Goal: Task Accomplishment & Management: Use online tool/utility

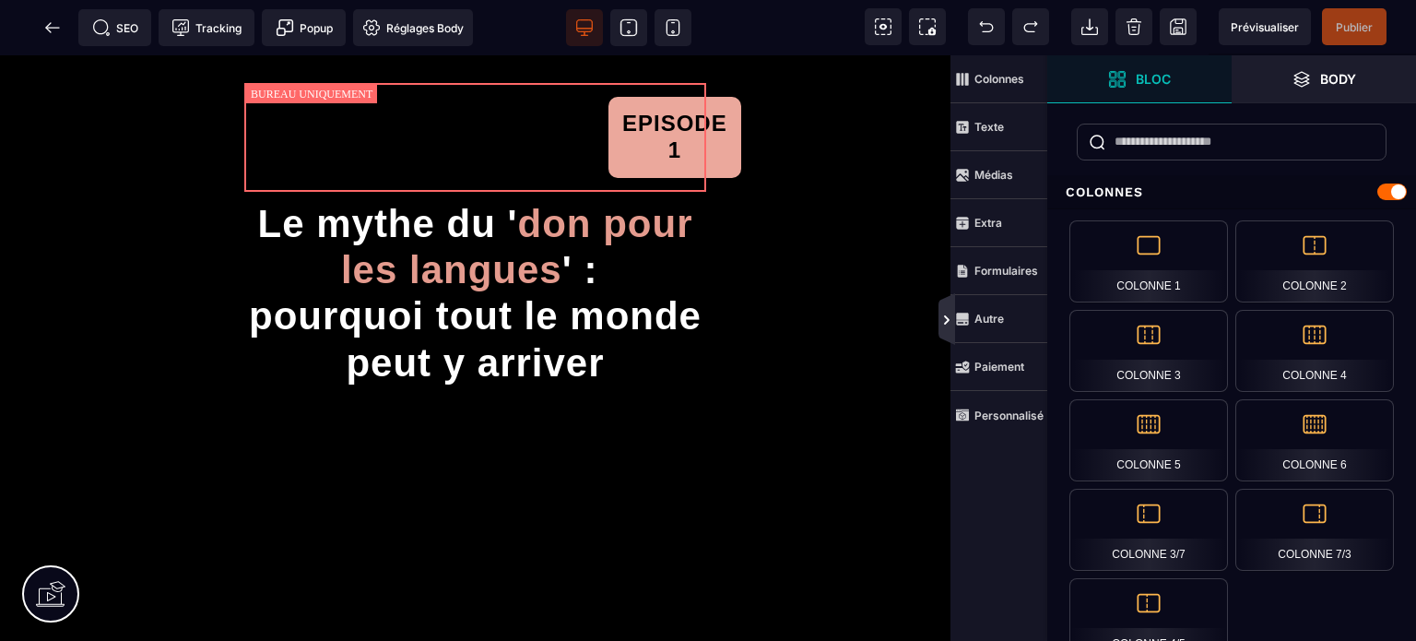
click at [950, 318] on icon at bounding box center [946, 320] width 15 height 15
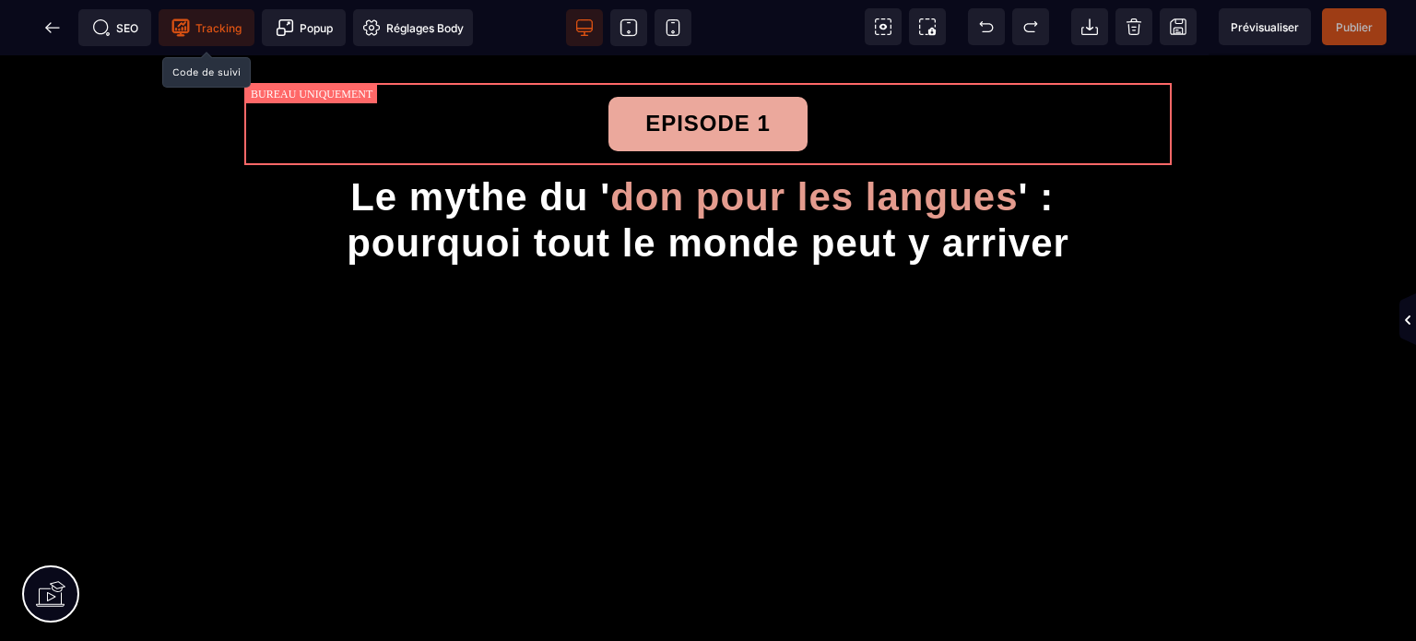
click at [221, 23] on span "Tracking" at bounding box center [206, 27] width 70 height 18
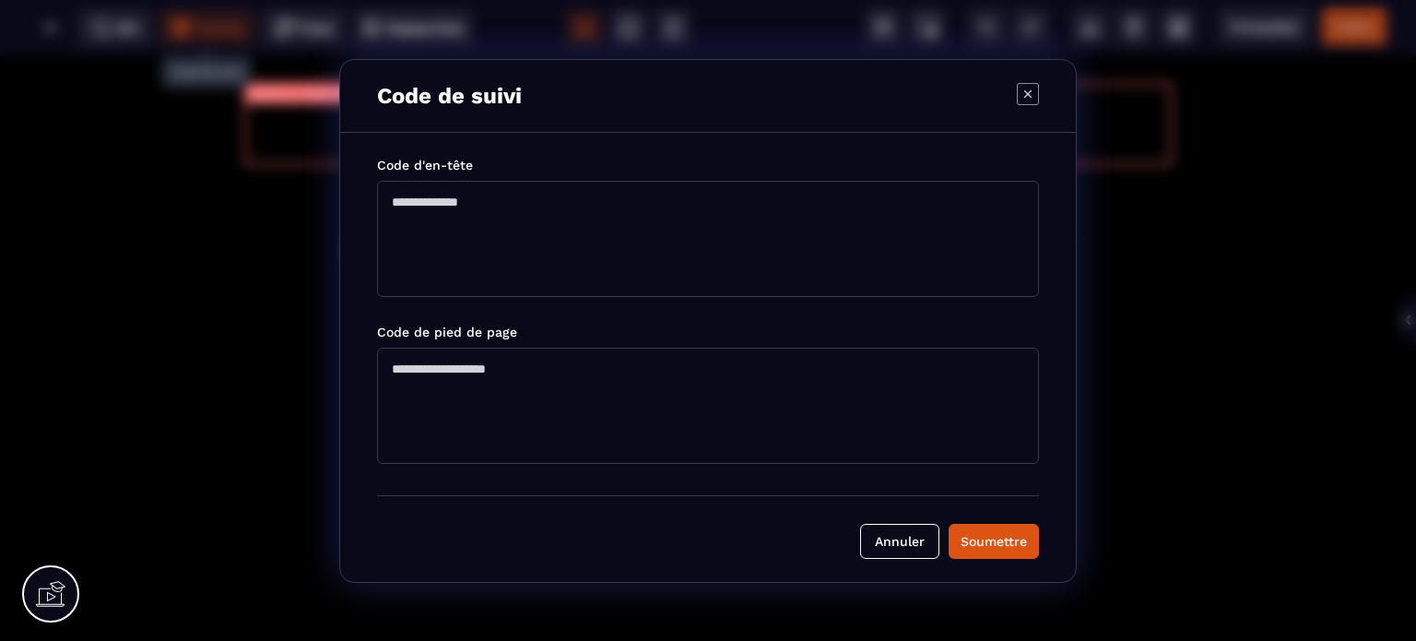
click at [479, 209] on textarea "Modal window" at bounding box center [708, 239] width 662 height 116
paste textarea "**********"
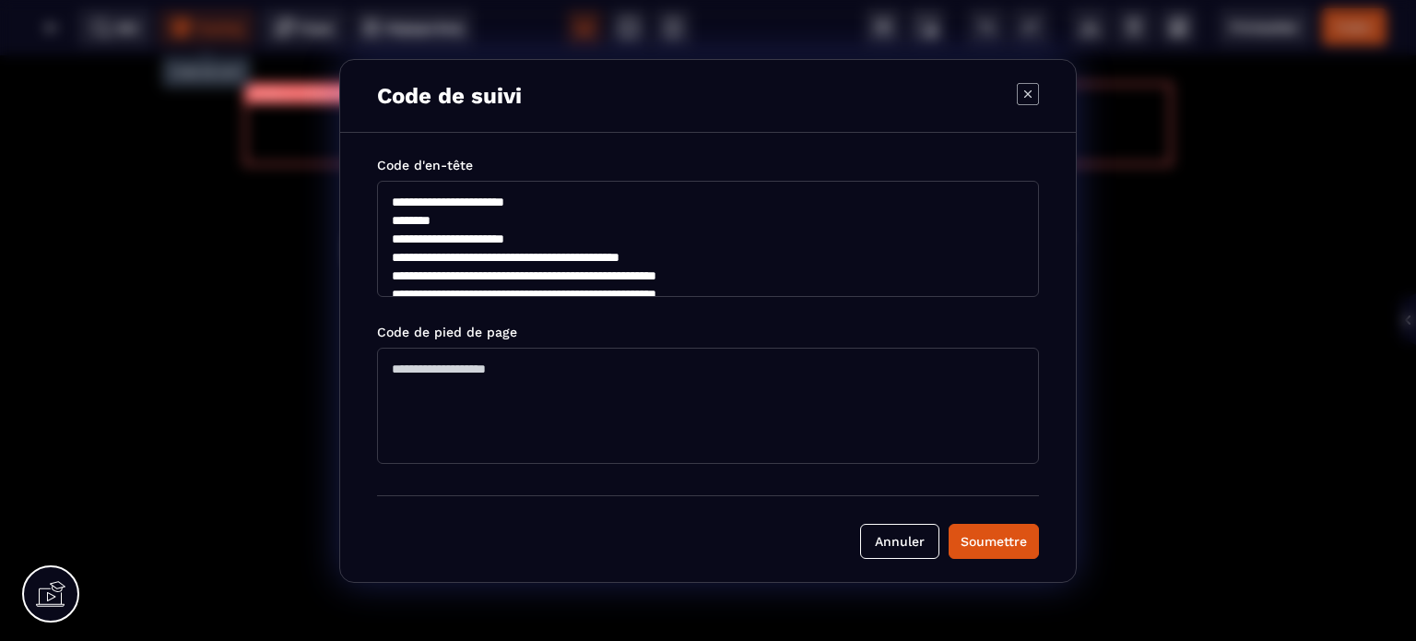
scroll to position [208, 0]
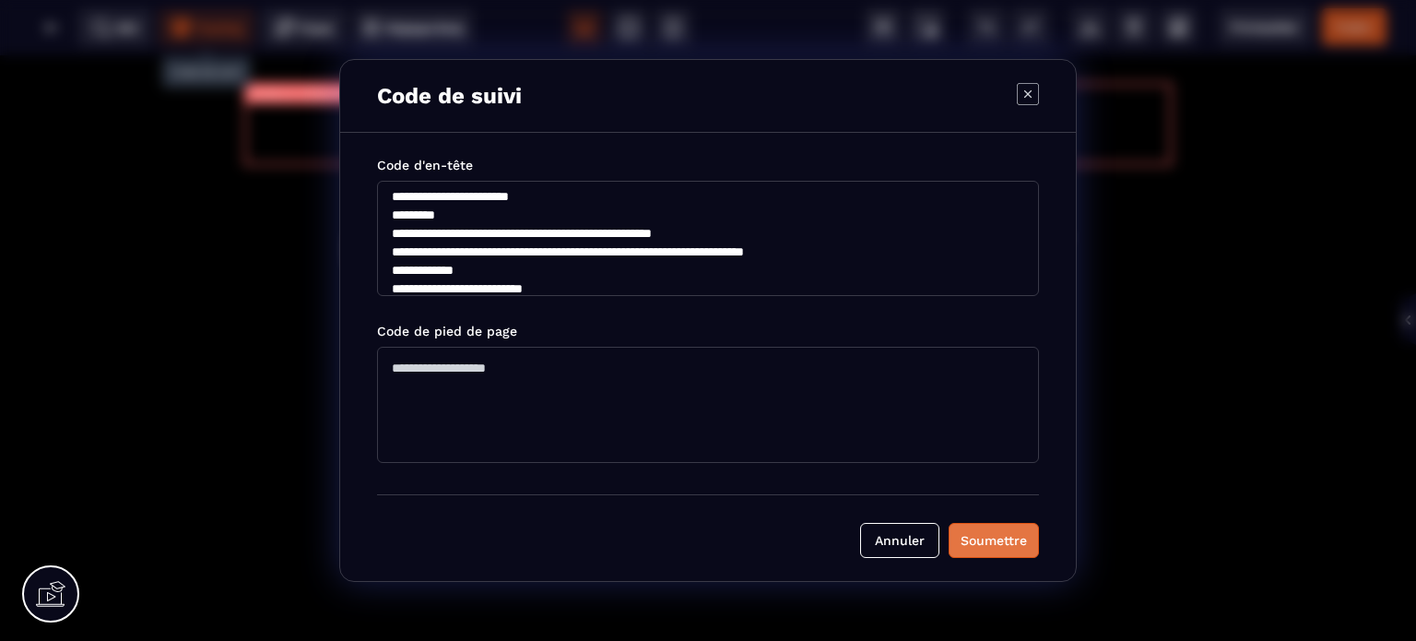
type textarea "**********"
click at [1009, 547] on div "Soumettre" at bounding box center [994, 540] width 66 height 18
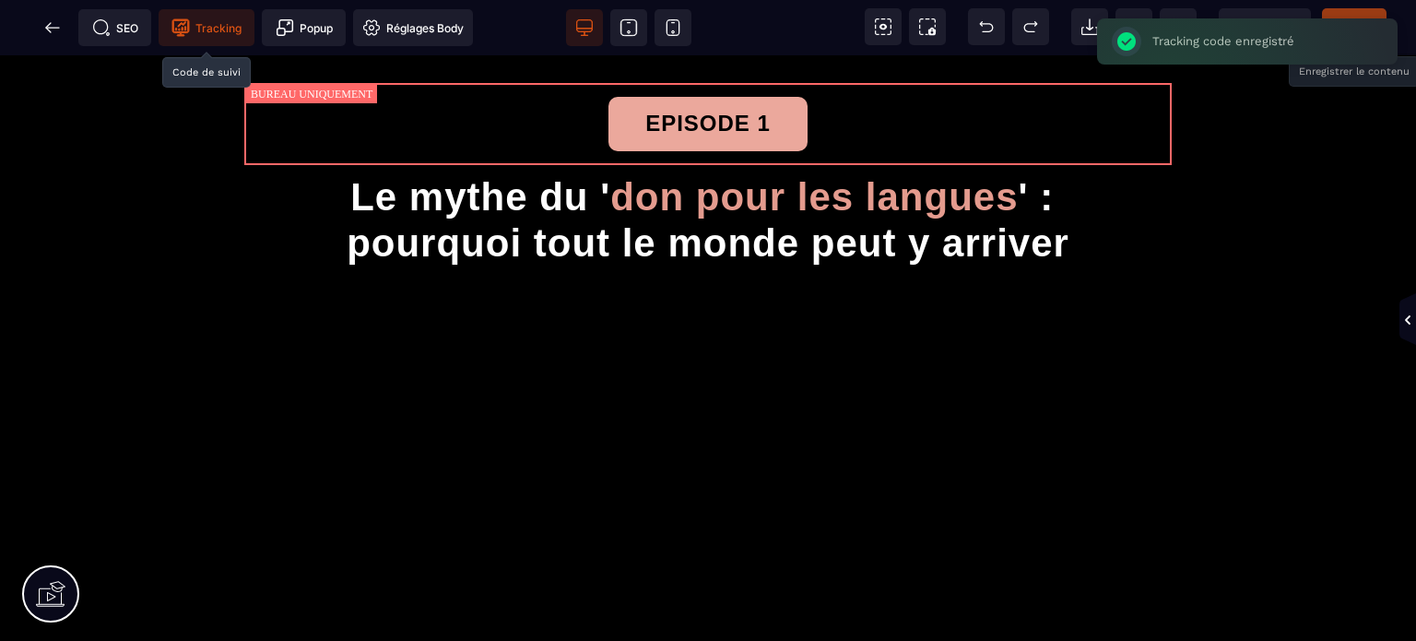
click at [1360, 14] on span "Publier" at bounding box center [1354, 26] width 65 height 37
click at [53, 25] on icon at bounding box center [52, 27] width 18 height 18
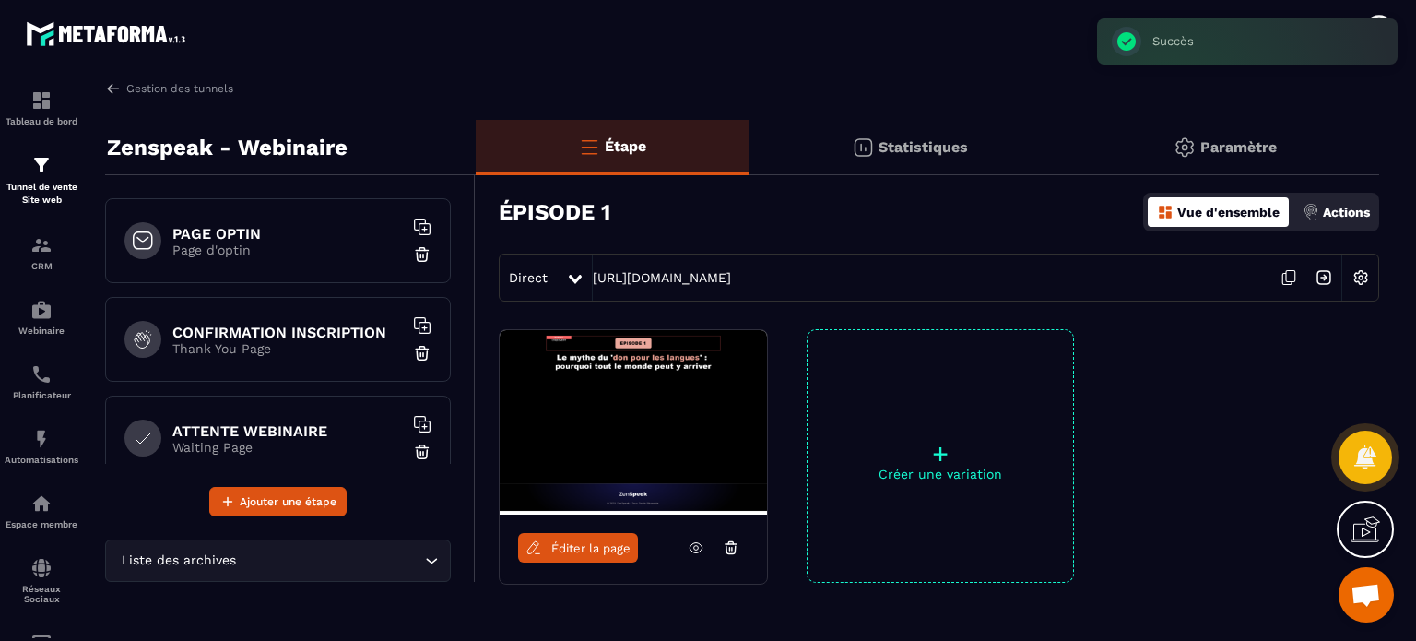
scroll to position [619, 0]
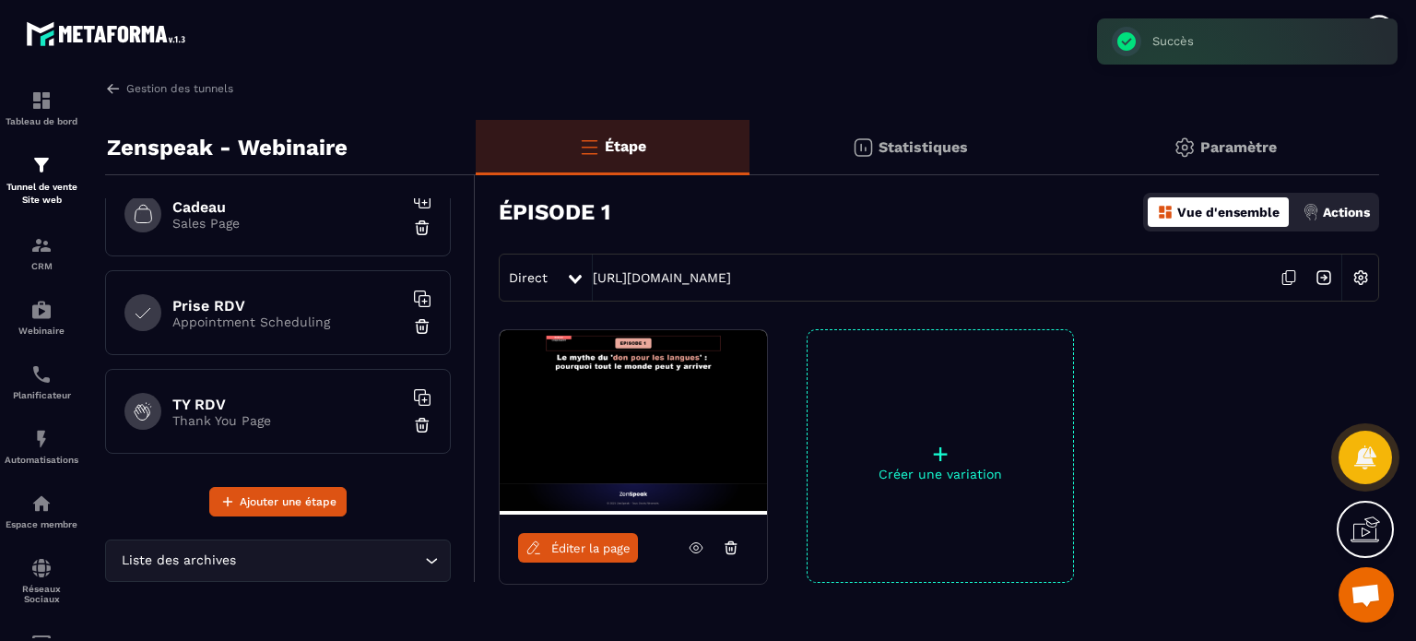
click at [252, 297] on h6 "Prise RDV" at bounding box center [287, 306] width 230 height 18
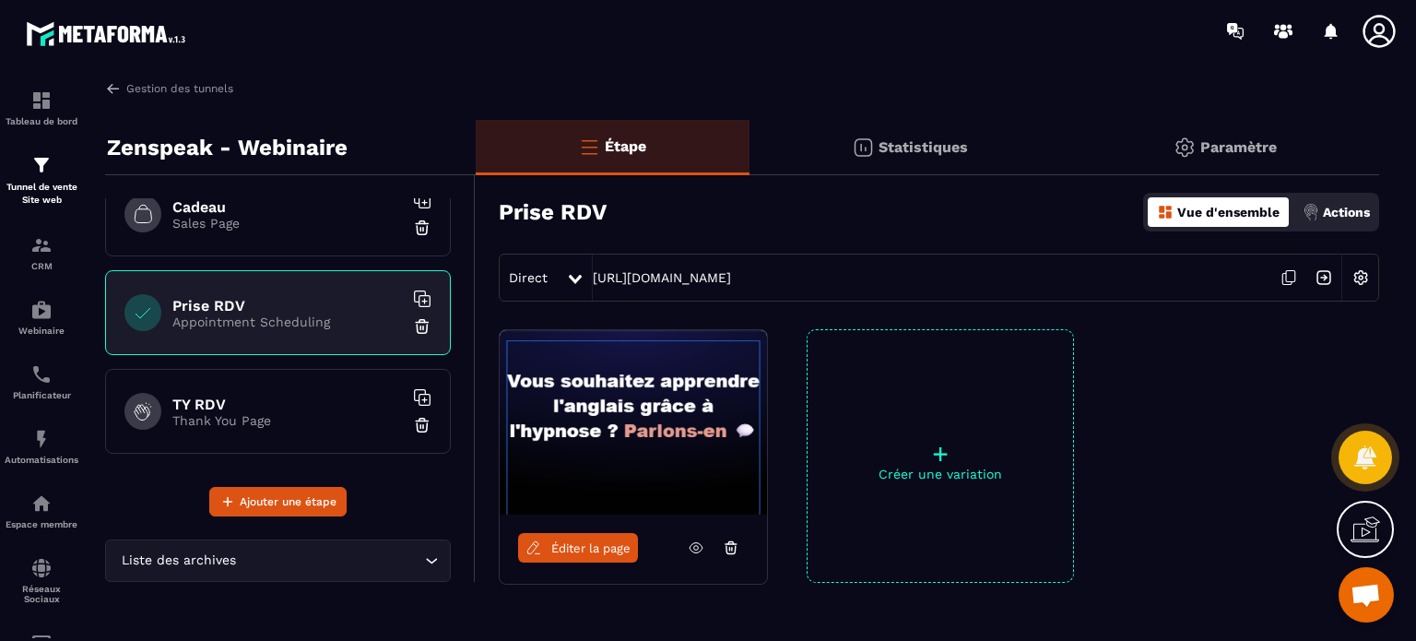
click at [232, 427] on div "TY RDV Thank You Page" at bounding box center [278, 411] width 346 height 85
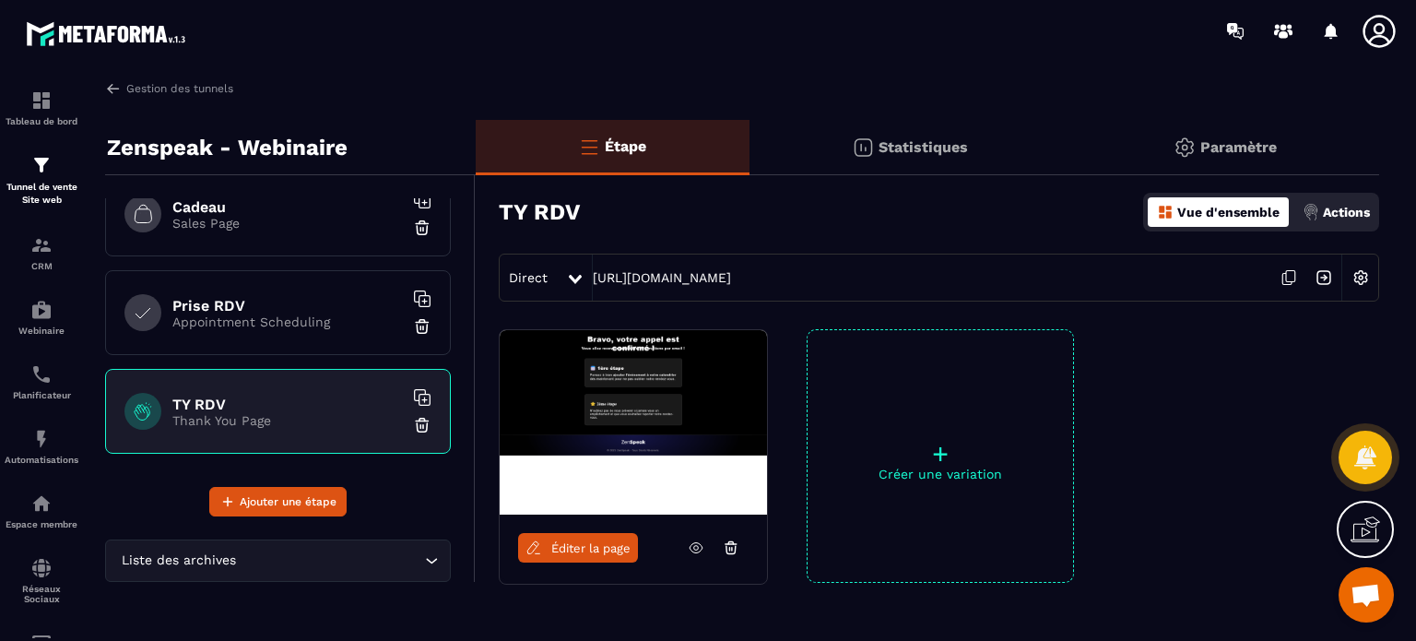
click at [571, 546] on span "Éditer la page" at bounding box center [590, 548] width 79 height 14
